Goal: Connect with others: Connect with others

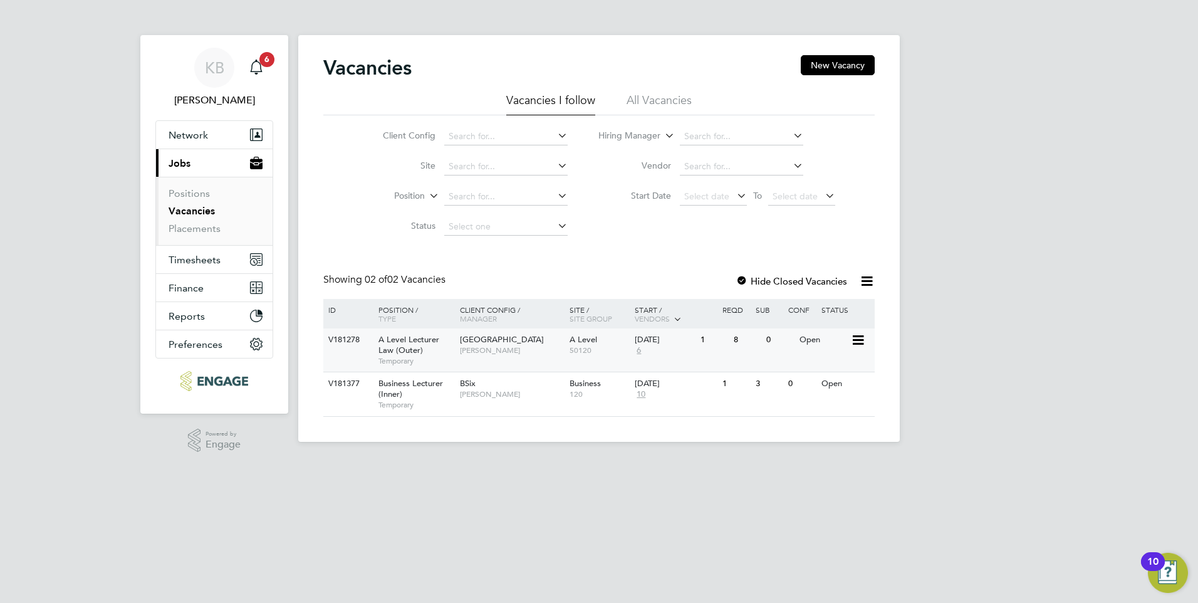
click at [501, 339] on span "[GEOGRAPHIC_DATA]" at bounding box center [502, 339] width 84 height 11
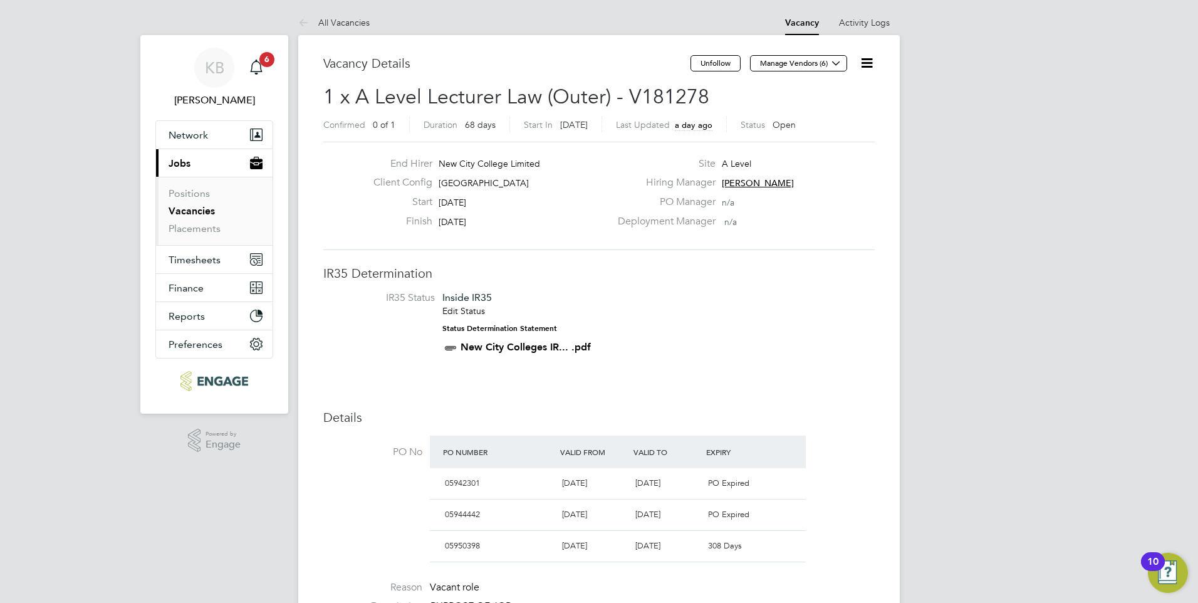
click at [866, 60] on icon at bounding box center [867, 63] width 16 height 16
click at [834, 130] on li "Followers" at bounding box center [836, 135] width 73 height 18
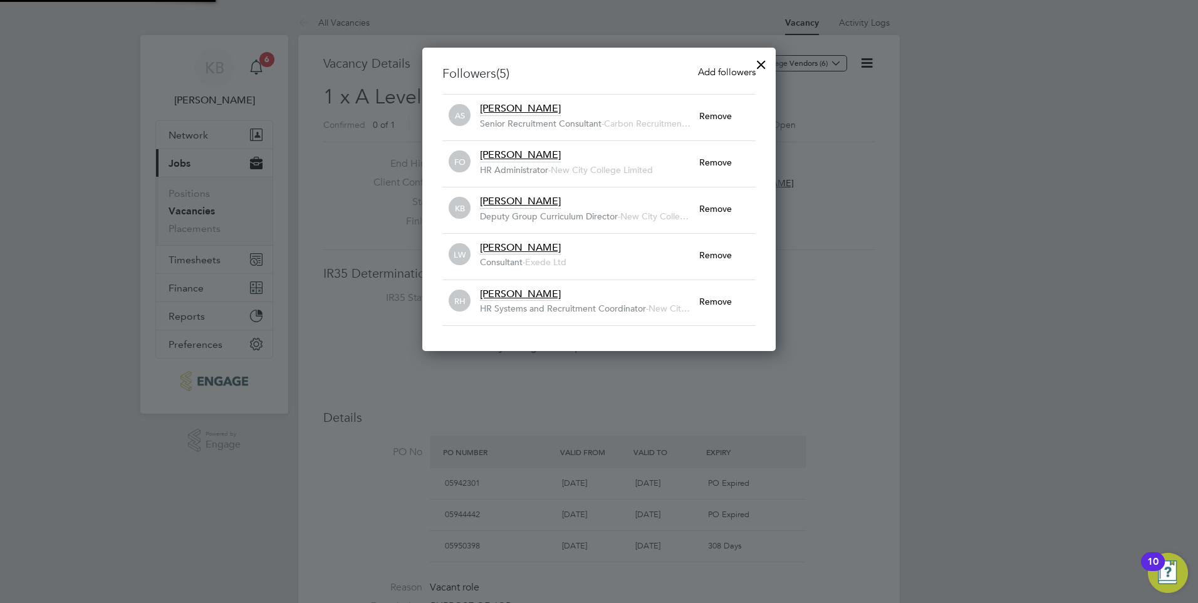
scroll to position [13, 220]
click at [729, 69] on span "Add followers" at bounding box center [727, 72] width 58 height 12
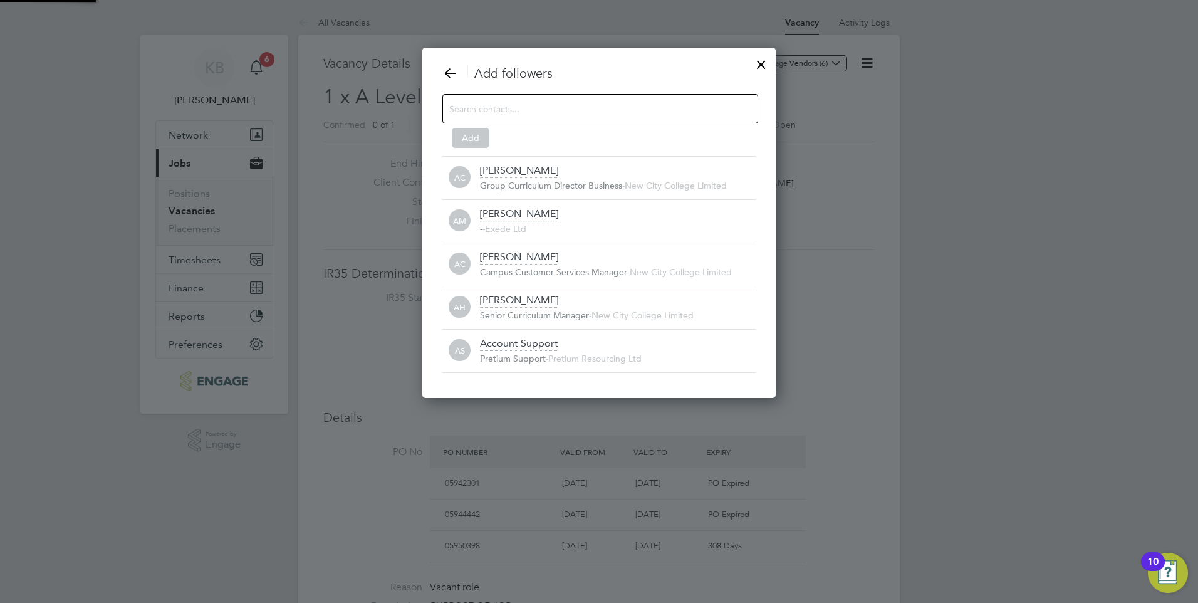
scroll to position [13, 276]
click at [553, 110] on input at bounding box center [590, 108] width 282 height 16
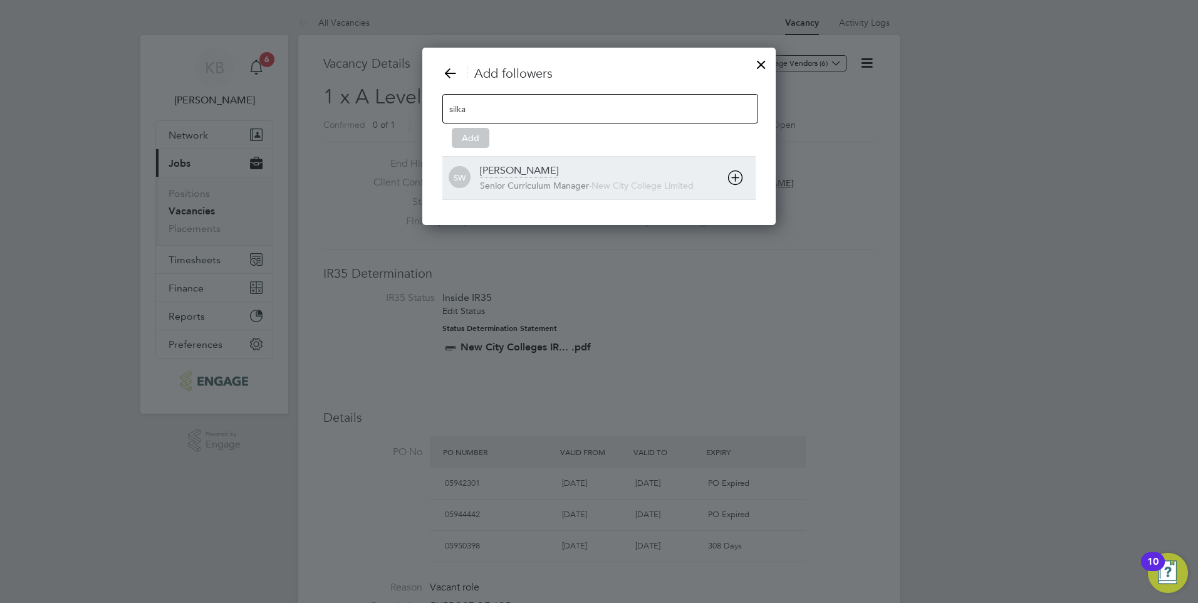
type input "silka"
click at [546, 166] on div "[PERSON_NAME]" at bounding box center [519, 171] width 78 height 14
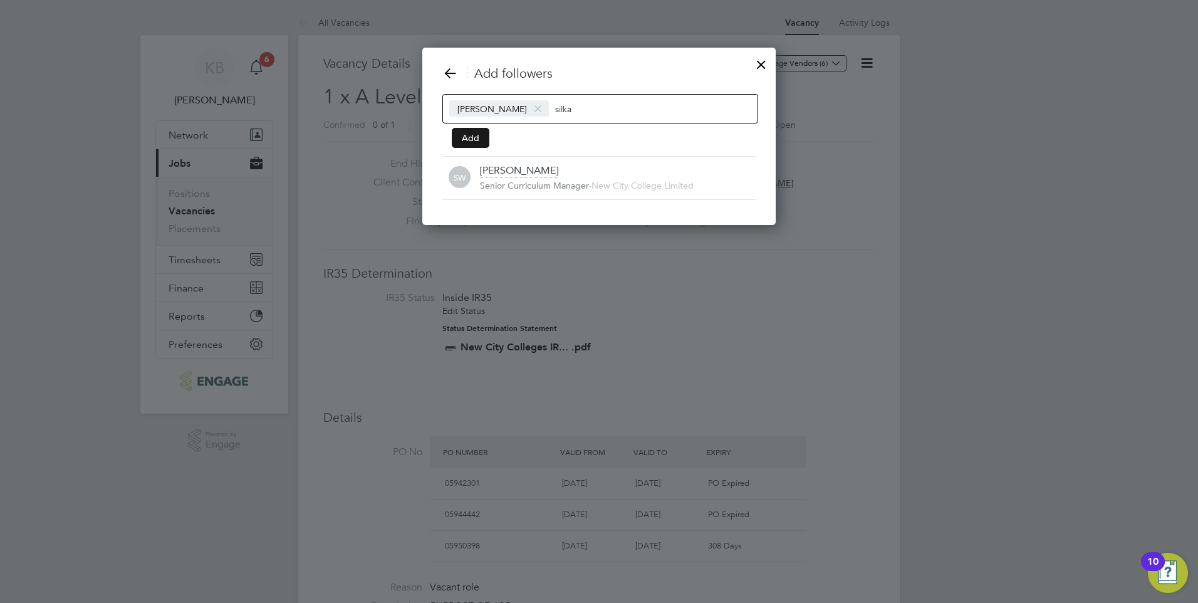
click at [470, 139] on button "Add" at bounding box center [471, 138] width 38 height 20
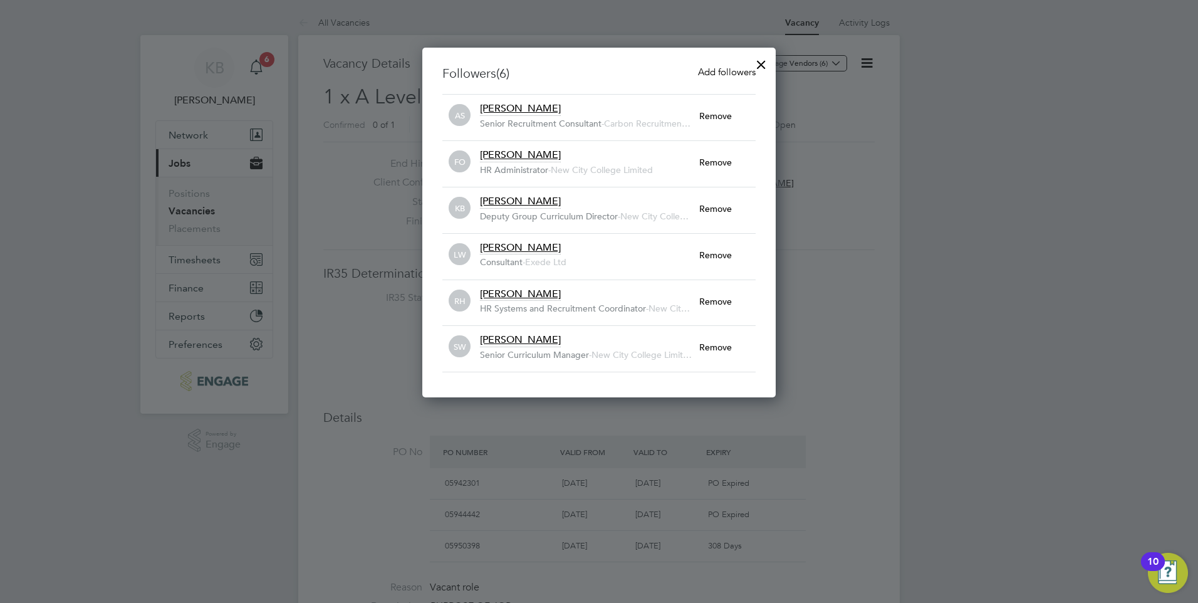
click at [871, 333] on div at bounding box center [599, 301] width 1198 height 603
